Goal: Information Seeking & Learning: Check status

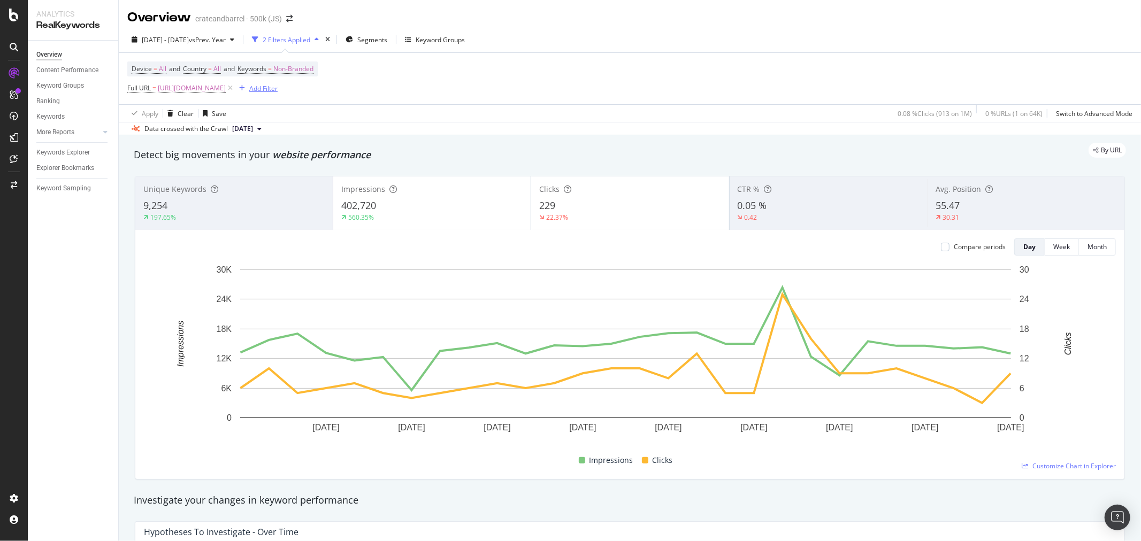
click at [249, 80] on div "button" at bounding box center [242, 88] width 14 height 6
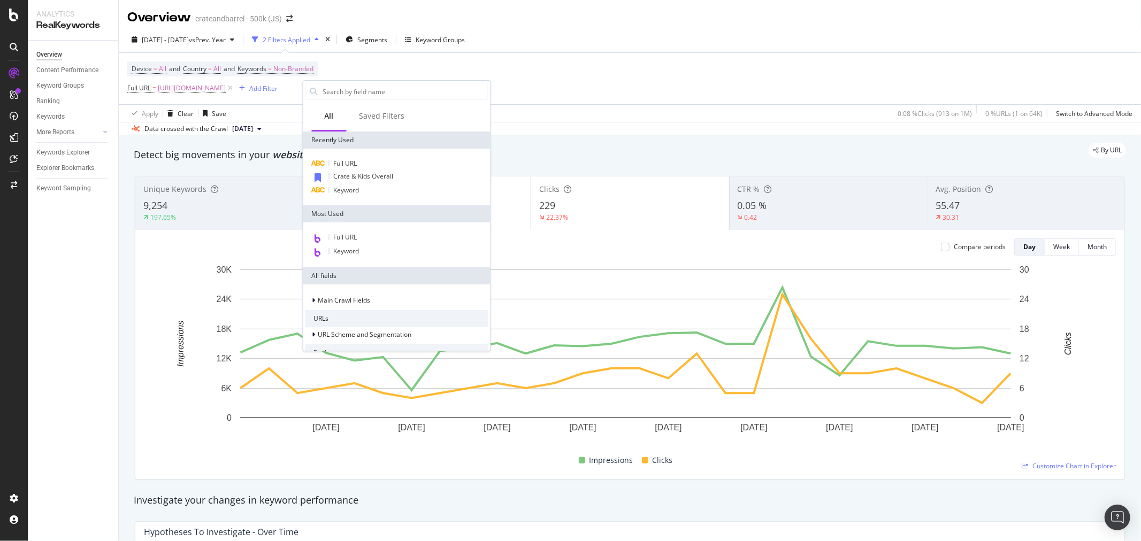
click at [312, 71] on div "Device = All and Country = All and Keywords = Non-Branded Full URL = [URL][DOMA…" at bounding box center [629, 78] width 1005 height 51
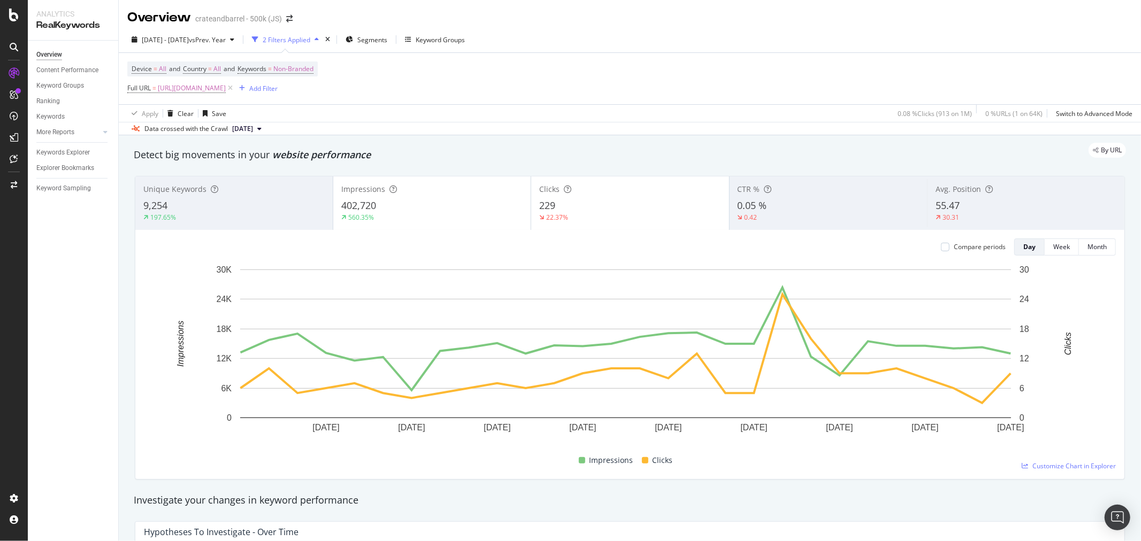
drag, startPoint x: 298, startPoint y: 86, endPoint x: 210, endPoint y: 52, distance: 95.2
click at [235, 80] on icon at bounding box center [230, 88] width 9 height 11
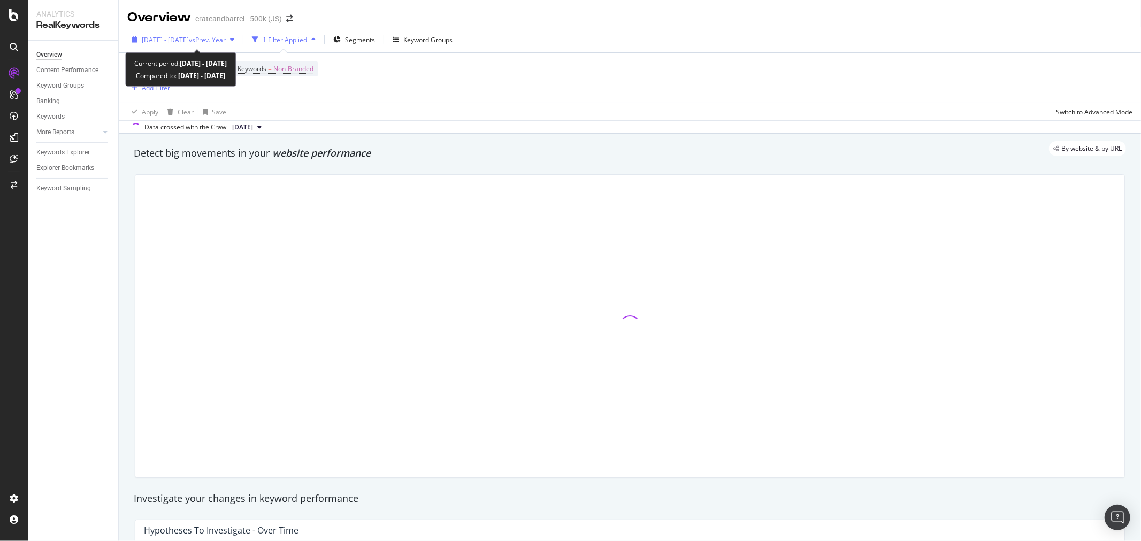
click at [189, 39] on span "[DATE] - [DATE]" at bounding box center [165, 39] width 47 height 9
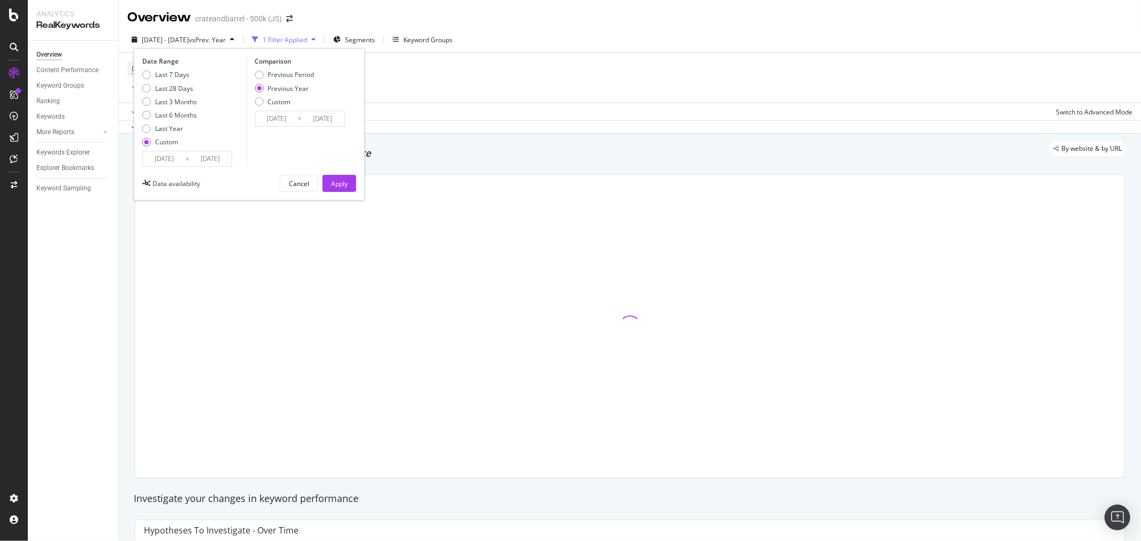
click at [160, 80] on input "[DATE]" at bounding box center [164, 158] width 43 height 15
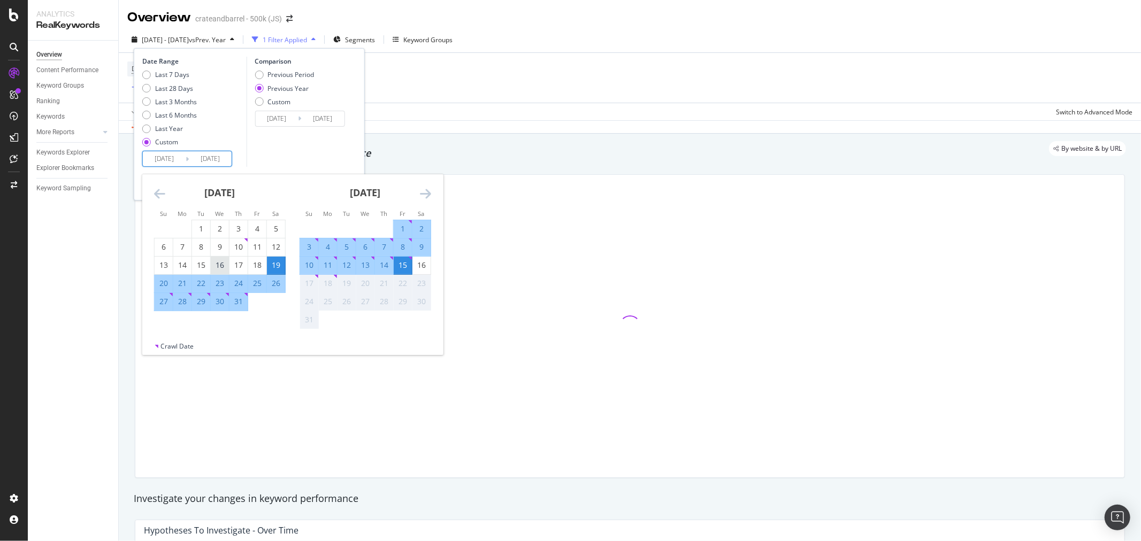
click at [221, 80] on div "16" at bounding box center [220, 266] width 18 height 18
type input "[DATE]"
click at [312, 80] on div "15" at bounding box center [403, 265] width 18 height 11
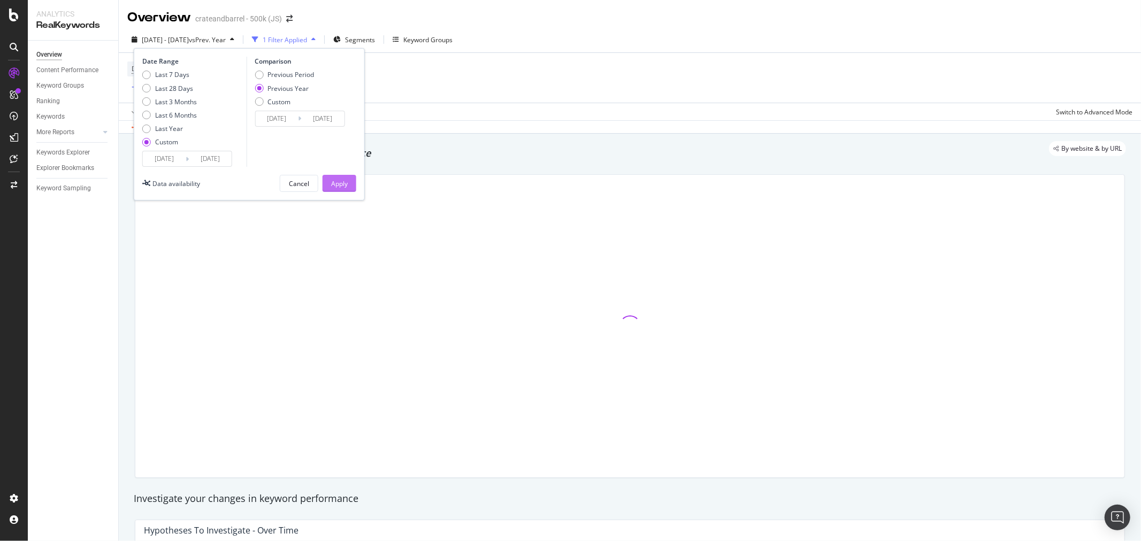
click at [312, 80] on div "Apply" at bounding box center [339, 183] width 17 height 9
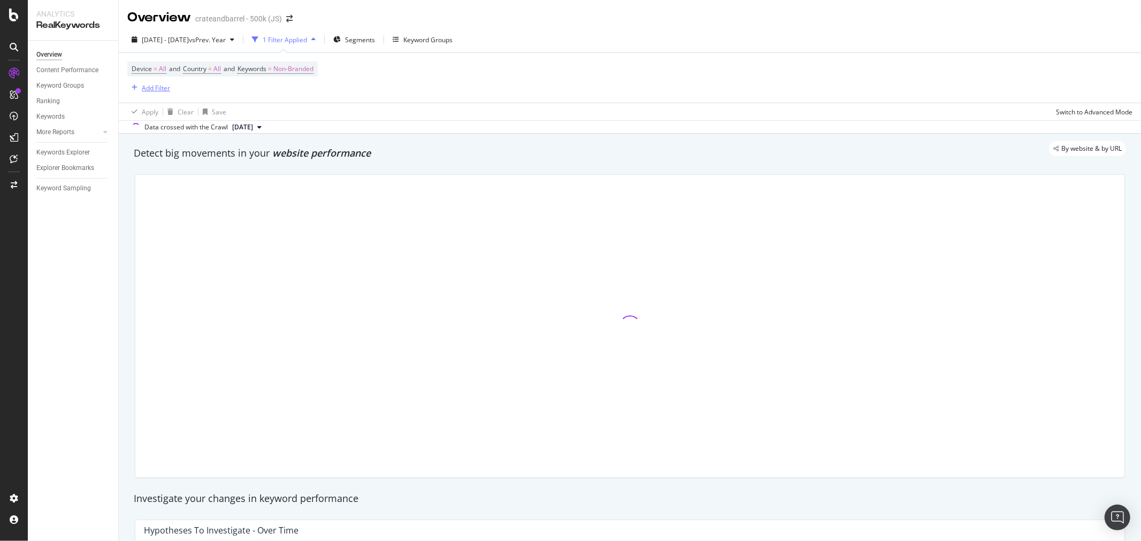
click at [152, 80] on div "Add Filter" at bounding box center [156, 87] width 28 height 9
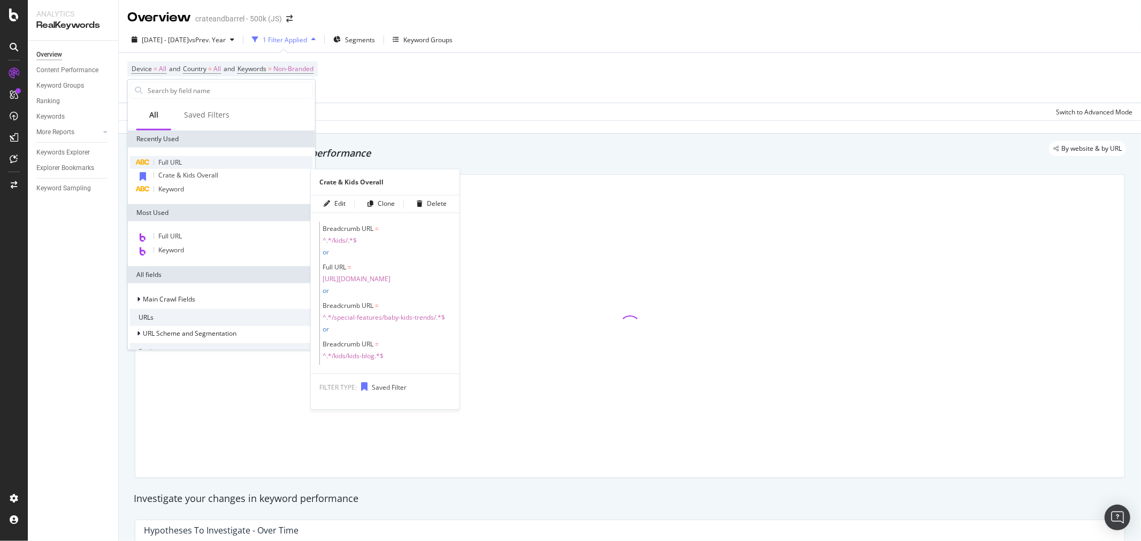
click at [202, 80] on div "Full URL" at bounding box center [221, 162] width 183 height 13
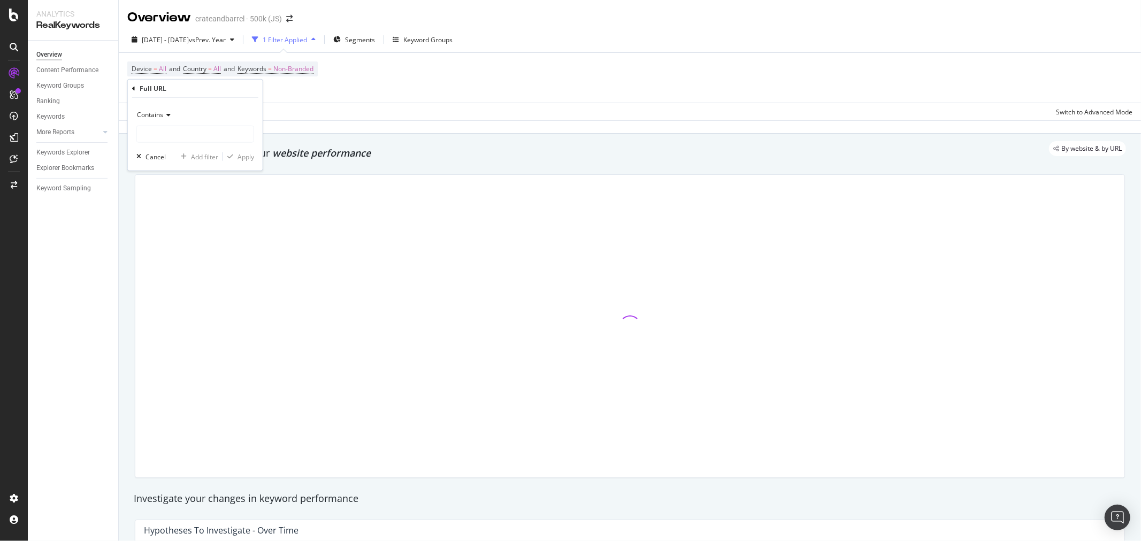
click at [166, 80] on icon at bounding box center [166, 115] width 7 height 6
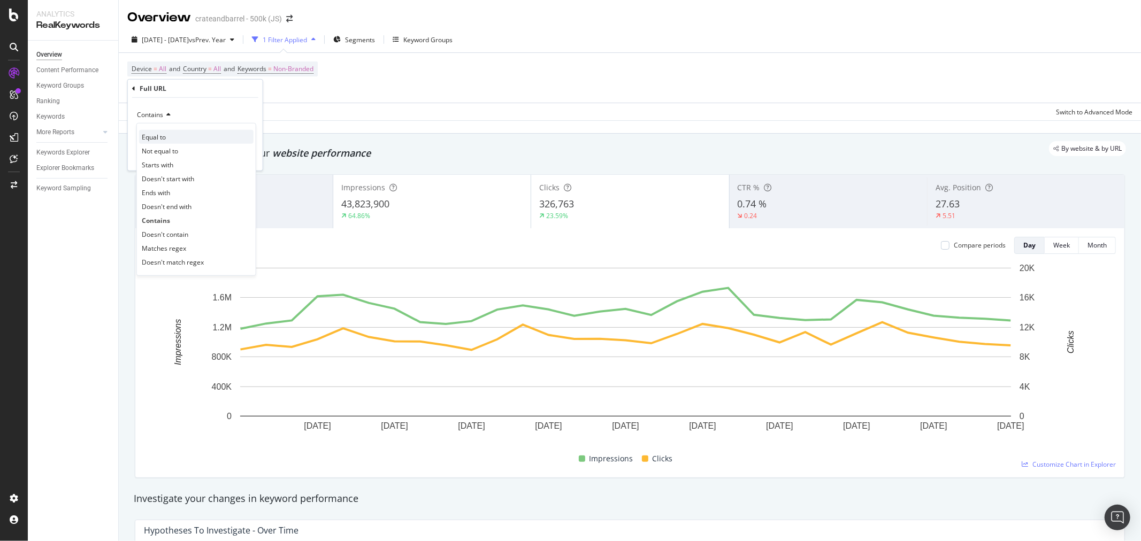
click at [166, 80] on span "Equal to" at bounding box center [154, 136] width 24 height 9
click at [182, 80] on input "text" at bounding box center [195, 134] width 117 height 17
paste input "[URL][DOMAIN_NAME]"
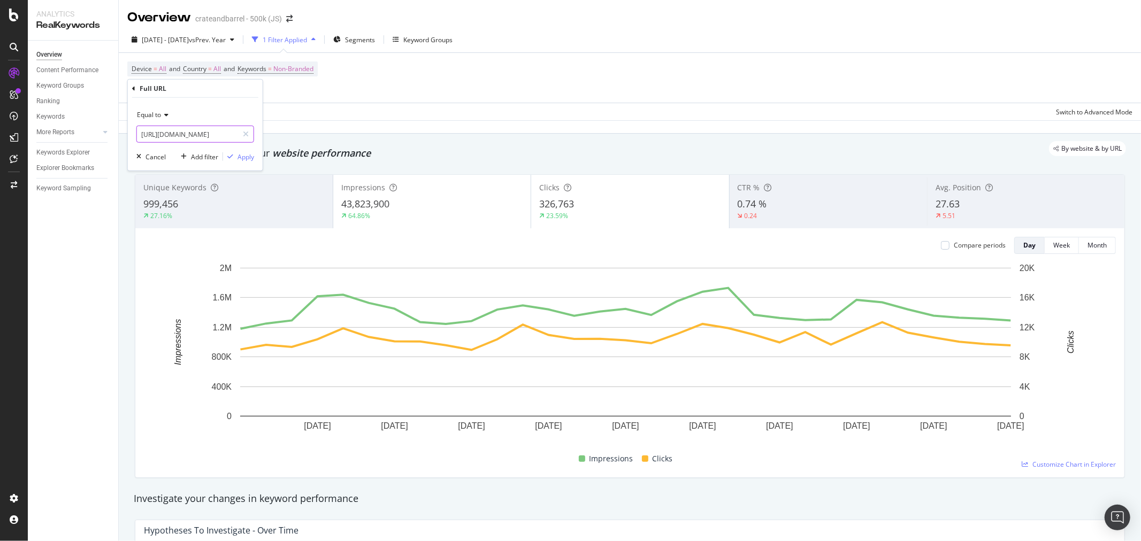
scroll to position [0, 61]
type input "[URL][DOMAIN_NAME]"
click at [250, 80] on div "Apply" at bounding box center [245, 156] width 17 height 9
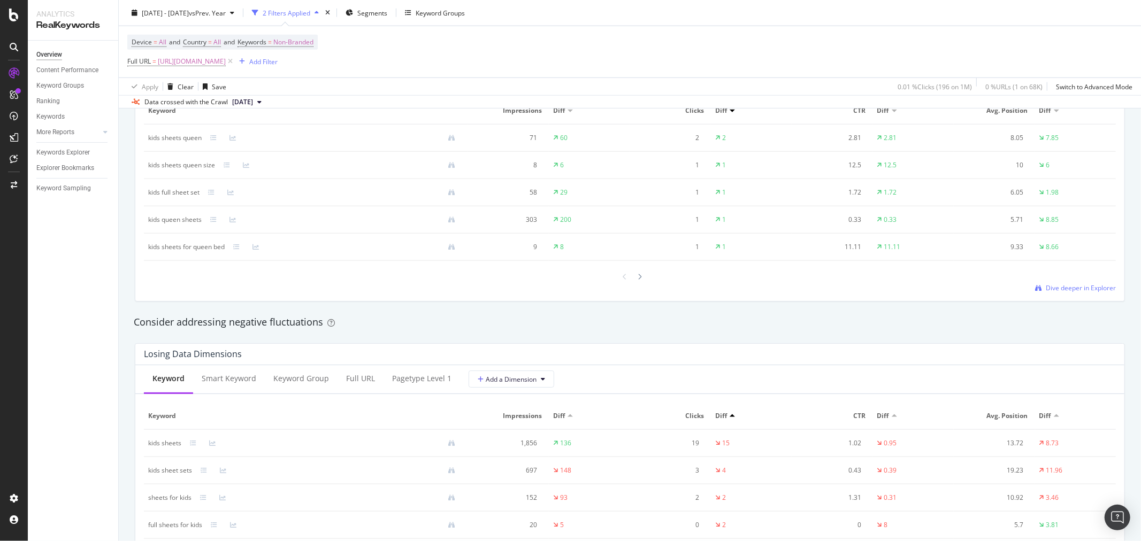
scroll to position [950, 0]
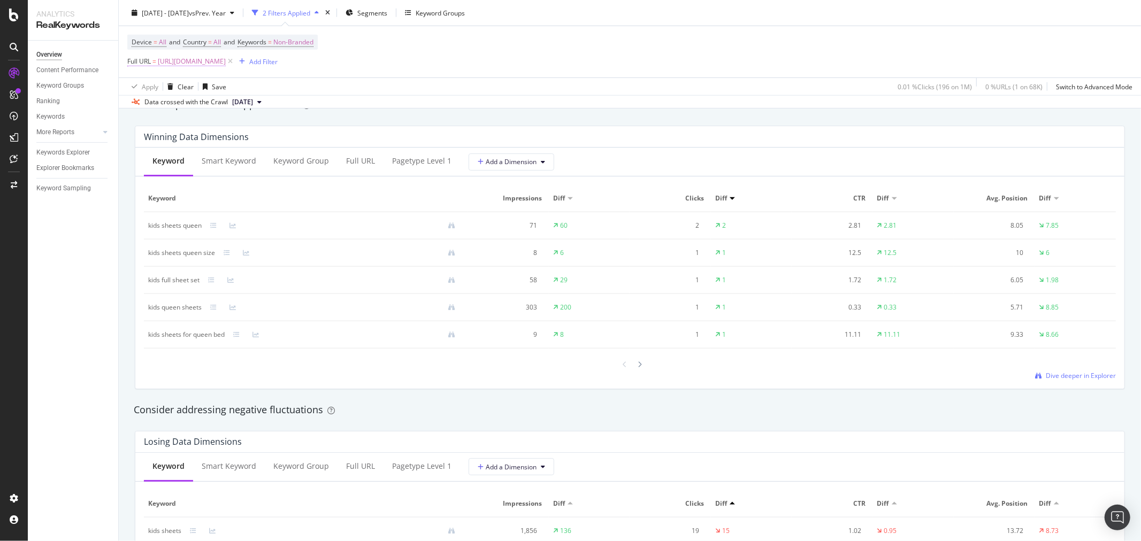
click at [226, 64] on span "[URL][DOMAIN_NAME]" at bounding box center [192, 61] width 68 height 15
click at [210, 80] on div "Equal to [URL][DOMAIN_NAME] [URL][DOMAIN_NAME]" at bounding box center [195, 97] width 118 height 36
click at [203, 80] on input "[URL][DOMAIN_NAME]" at bounding box center [187, 106] width 101 height 17
paste input "pillowcases-sham"
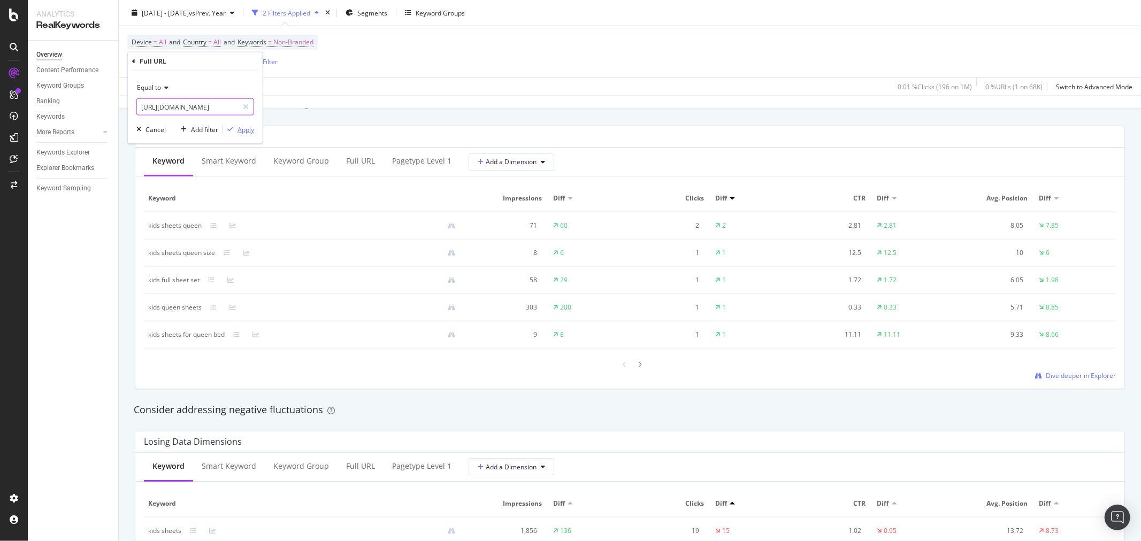
type input "[URL][DOMAIN_NAME]"
click at [239, 80] on div "Apply" at bounding box center [245, 129] width 17 height 9
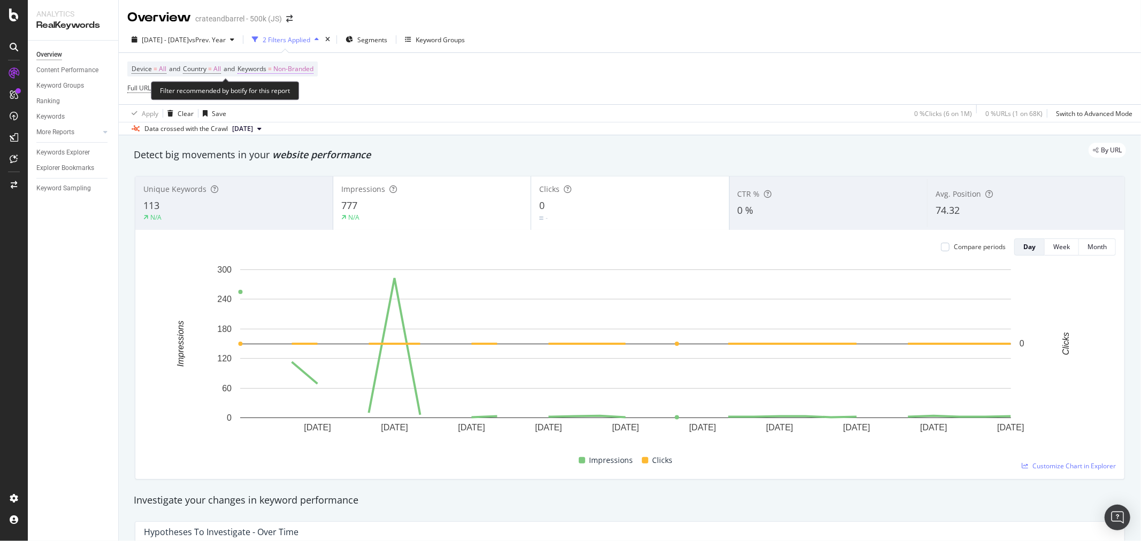
click at [312, 73] on span "Non-Branded" at bounding box center [293, 69] width 40 height 15
click at [287, 80] on span "Non-Branded" at bounding box center [276, 94] width 44 height 9
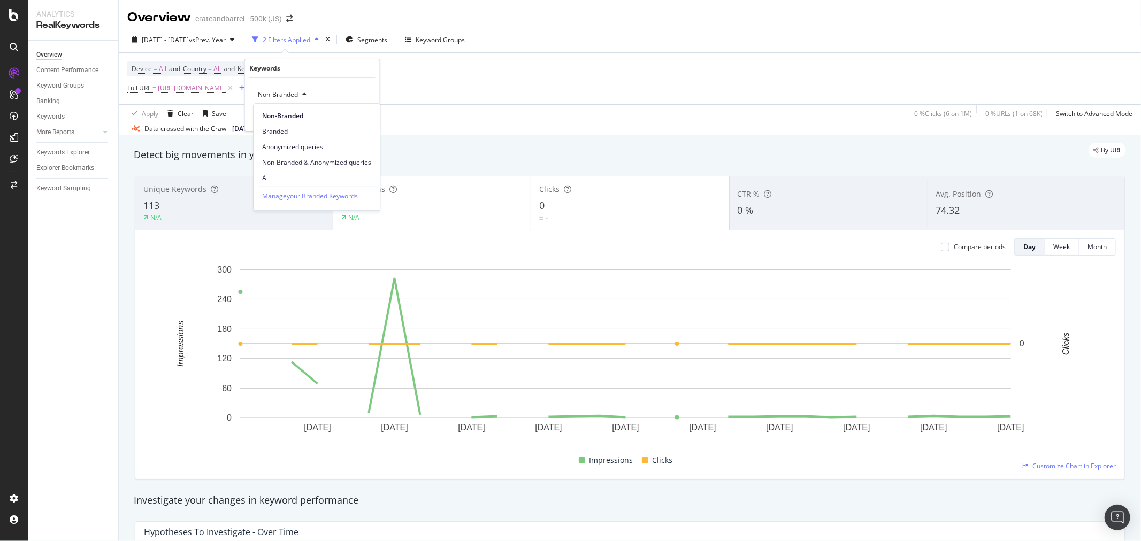
click at [280, 80] on span "All" at bounding box center [316, 178] width 109 height 10
click at [312, 80] on div "Apply" at bounding box center [363, 117] width 17 height 9
